Goal: Task Accomplishment & Management: Use online tool/utility

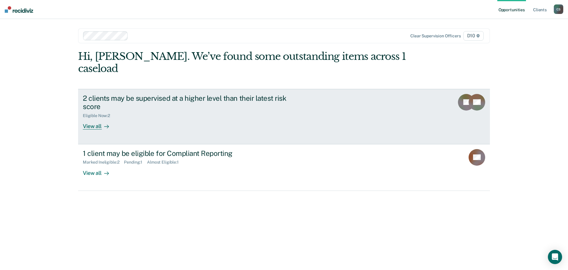
click at [98, 118] on div "View all" at bounding box center [99, 124] width 33 height 12
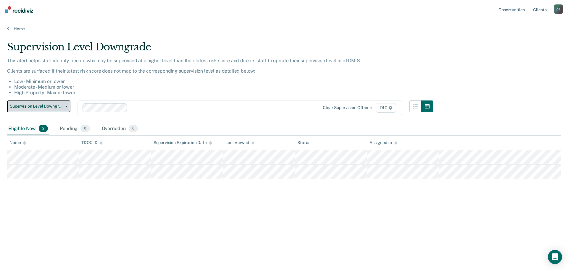
click at [67, 110] on button "Supervision Level Downgrade" at bounding box center [38, 106] width 63 height 12
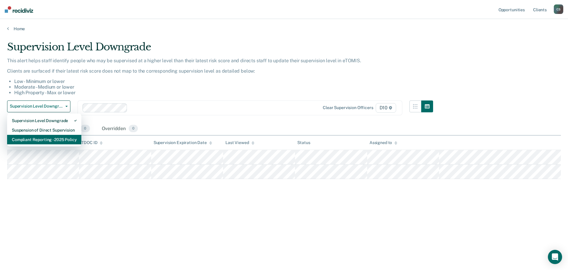
click at [64, 139] on div "Compliant Reporting - 2025 Policy" at bounding box center [44, 139] width 65 height 9
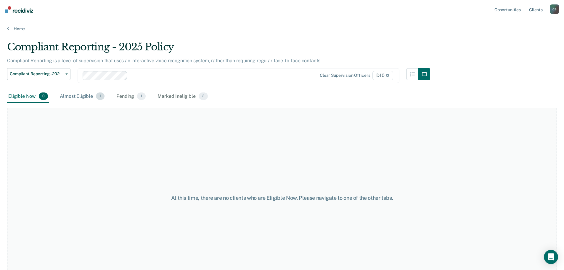
click at [83, 97] on div "Almost Eligible 1" at bounding box center [82, 96] width 47 height 13
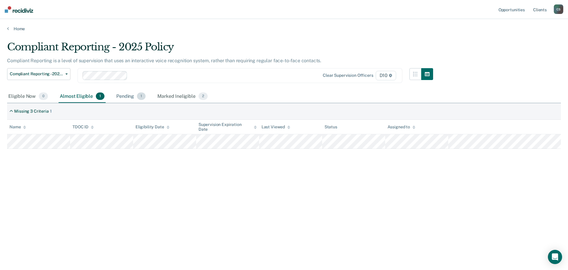
click at [126, 95] on div "Pending 1" at bounding box center [131, 96] width 32 height 13
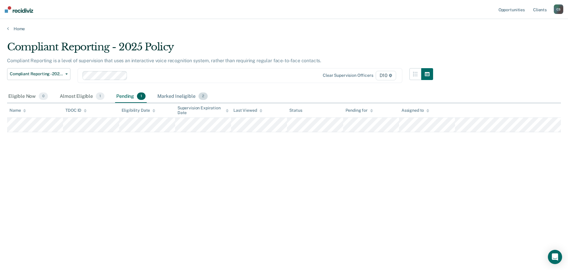
click at [174, 95] on div "Marked Ineligible 2" at bounding box center [182, 96] width 53 height 13
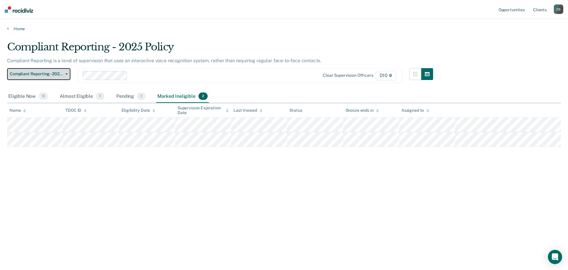
click at [66, 74] on icon "button" at bounding box center [66, 73] width 2 height 1
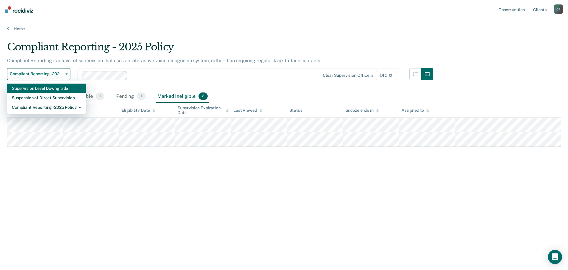
click at [58, 87] on div "Supervision Level Downgrade" at bounding box center [47, 87] width 70 height 9
